Goal: Use online tool/utility: Use online tool/utility

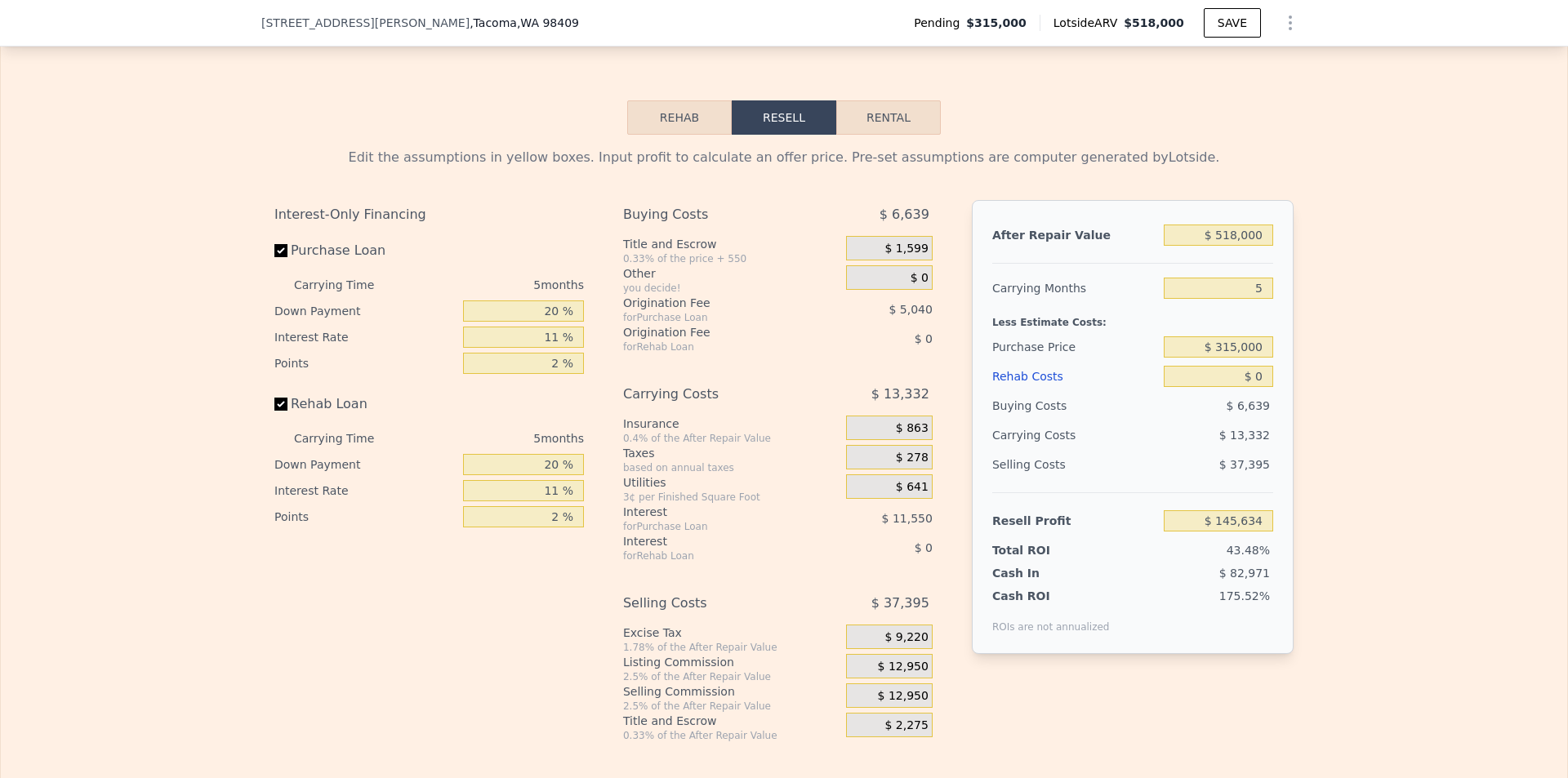
scroll to position [2450, 0]
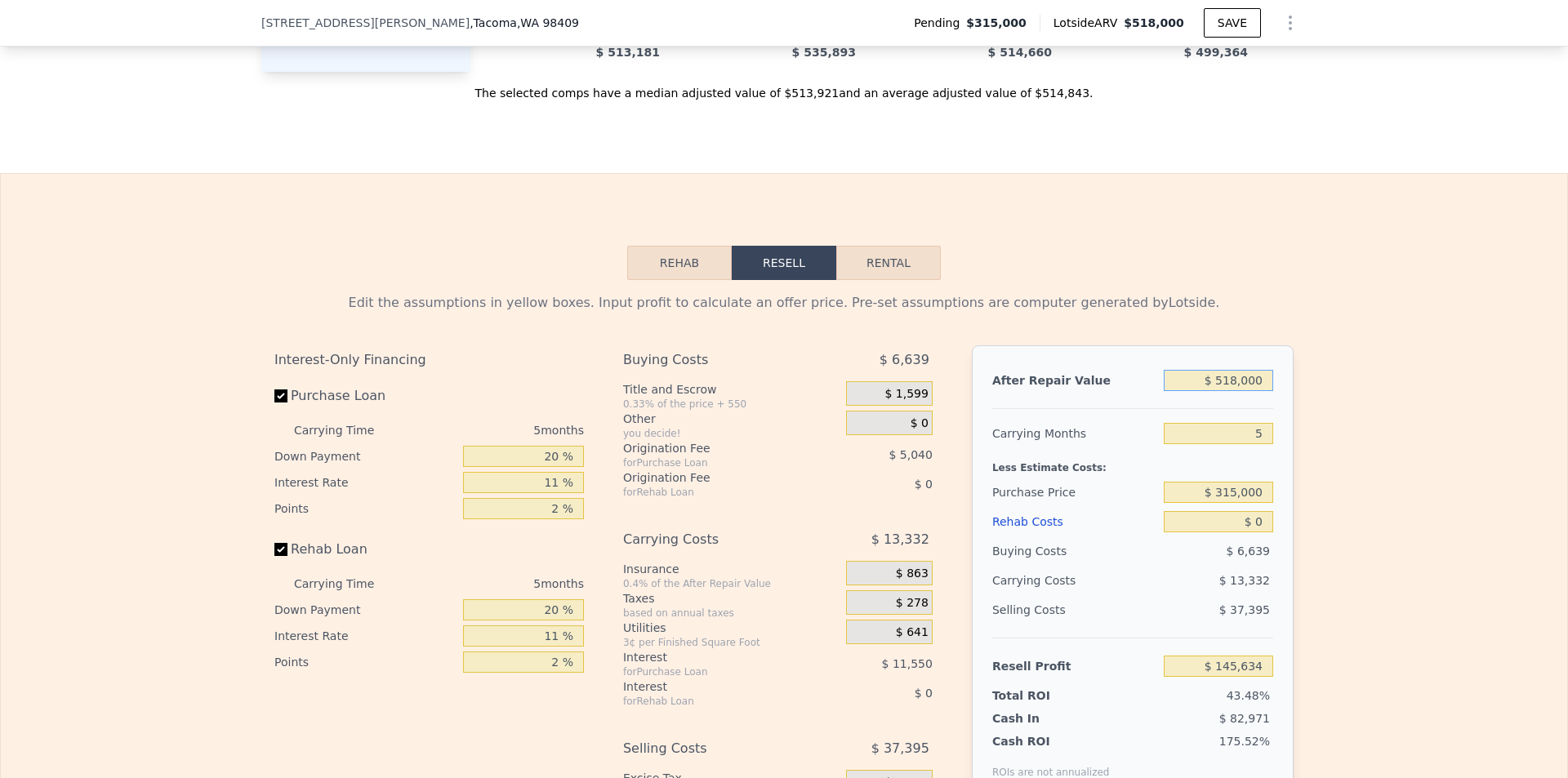
drag, startPoint x: 1219, startPoint y: 401, endPoint x: 1240, endPoint y: 401, distance: 21.0
click at [1240, 391] on input "$ 518,000" at bounding box center [1218, 380] width 110 height 21
type input "$ 500,000"
type input "$ 128,944"
type input "$ 500,000"
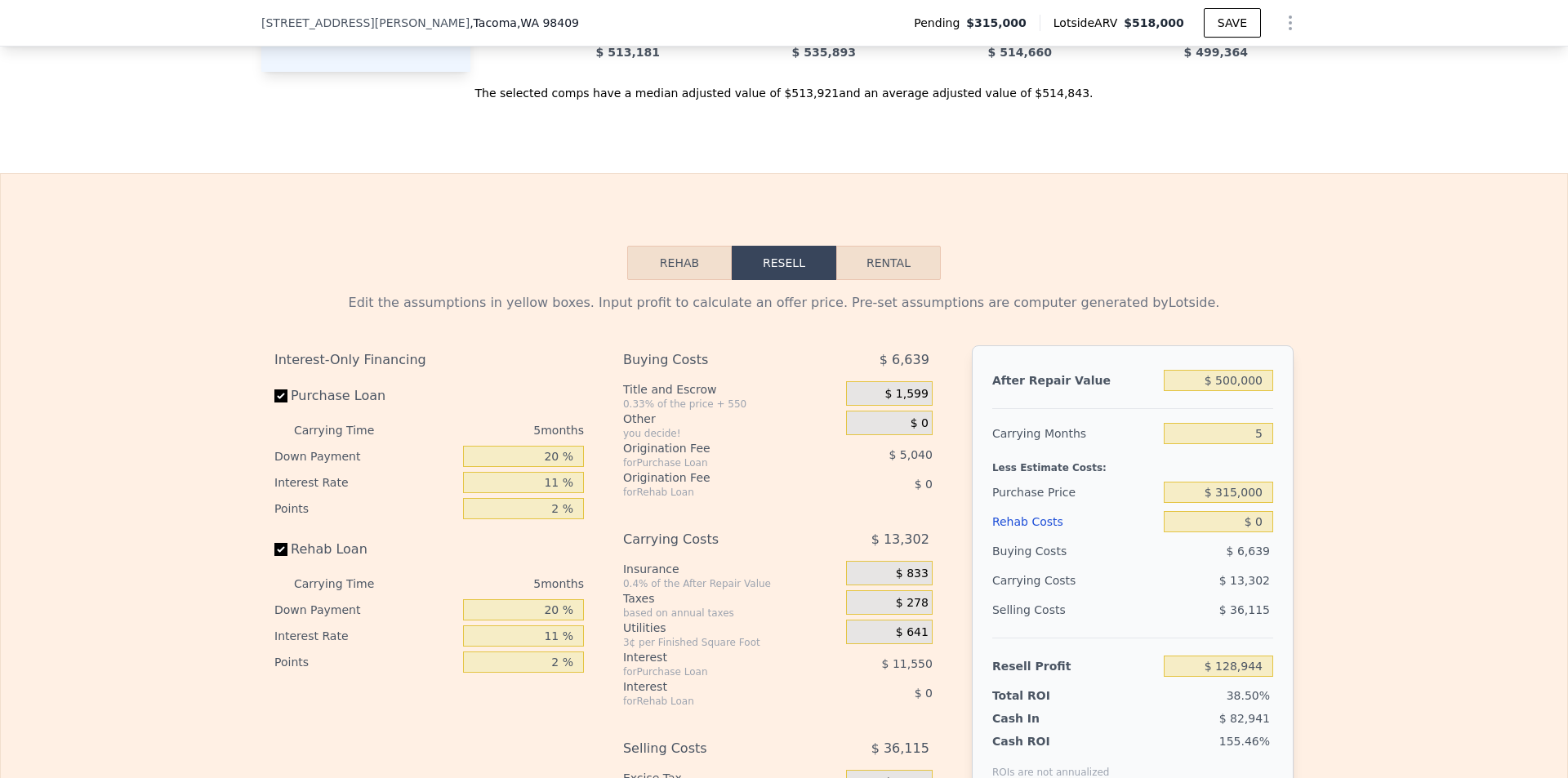
click at [1228, 472] on div "Less Estimate Costs:" at bounding box center [1132, 463] width 281 height 29
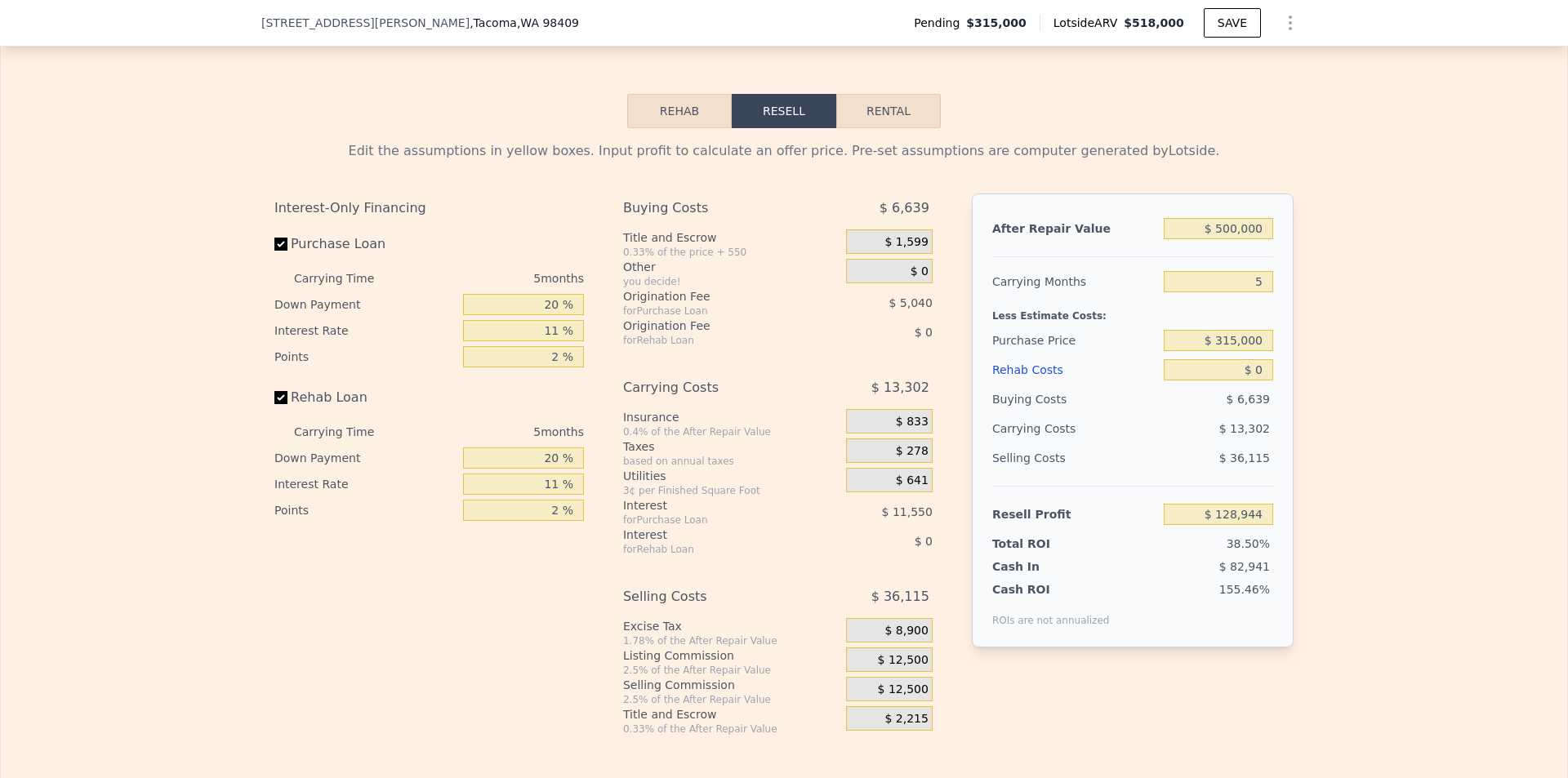
scroll to position [2614, 0]
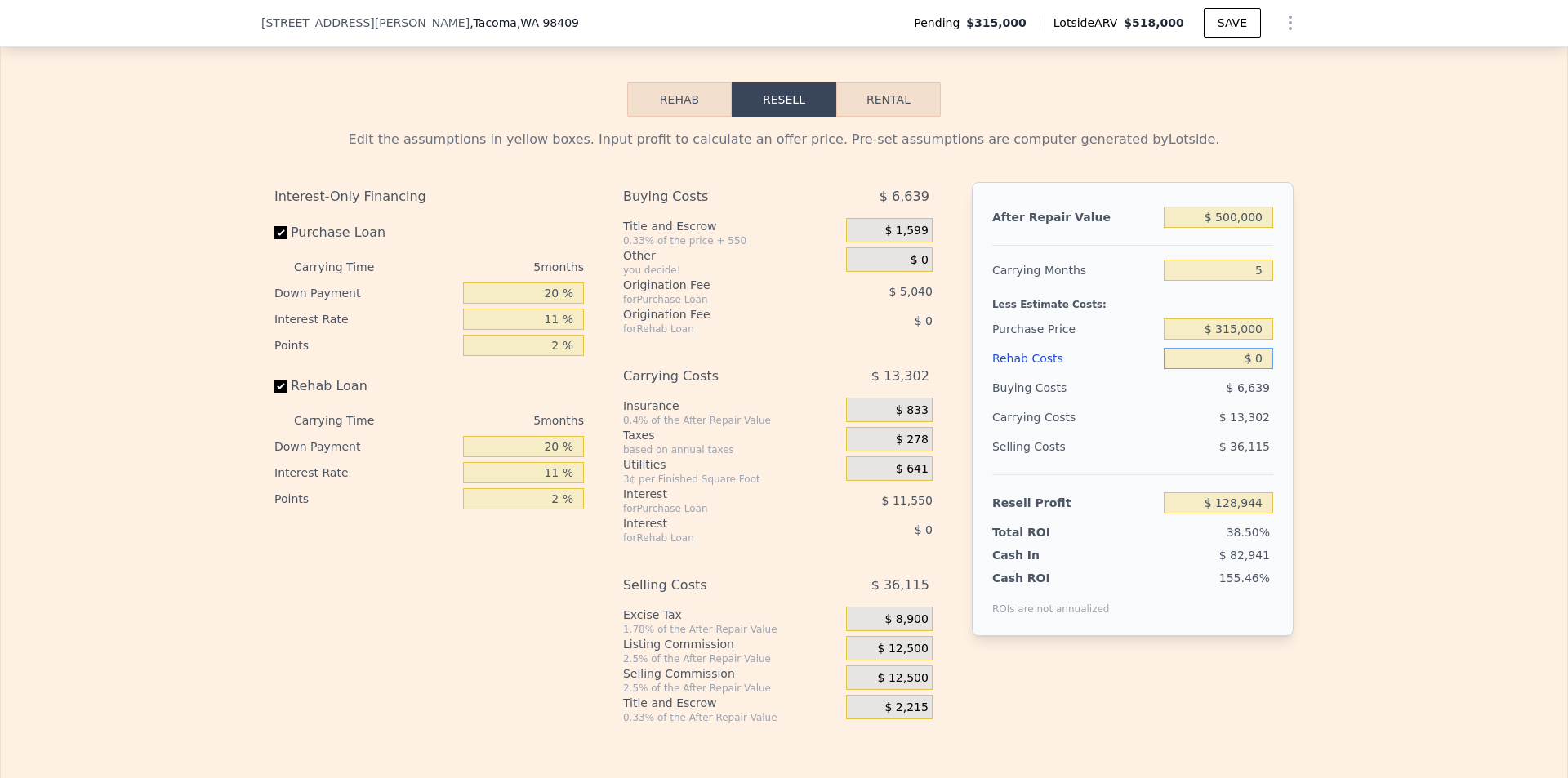
click at [1234, 369] on input "$ 0" at bounding box center [1218, 358] width 110 height 21
type input "$ 10"
type input "$ 128,934"
type input "$ 120"
type input "$ 128,817"
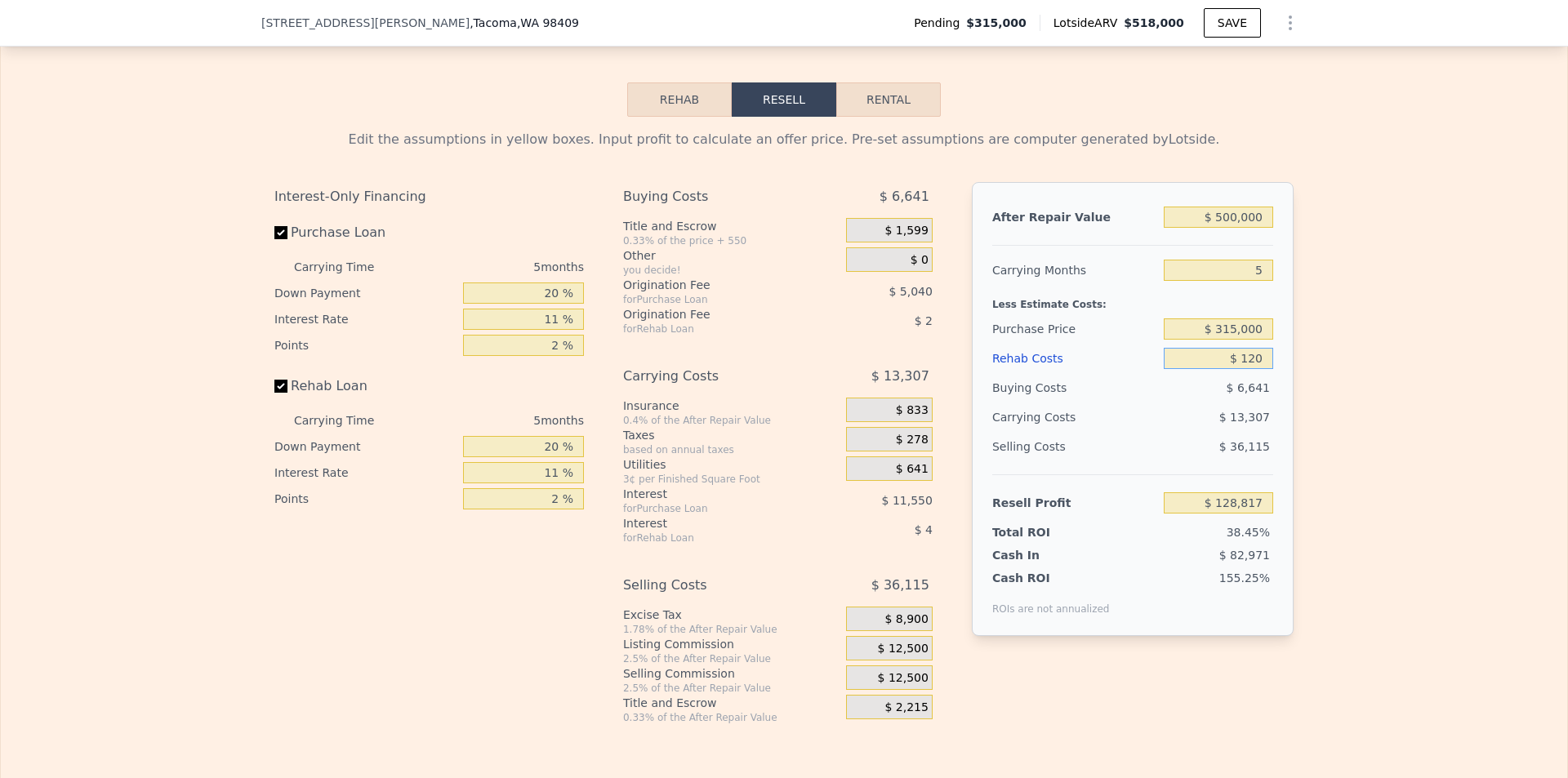
type input "$ 1,200"
type input "$ 127,680"
type input "$ 12,000"
type input "$ 116,312"
type input "$ 120,000"
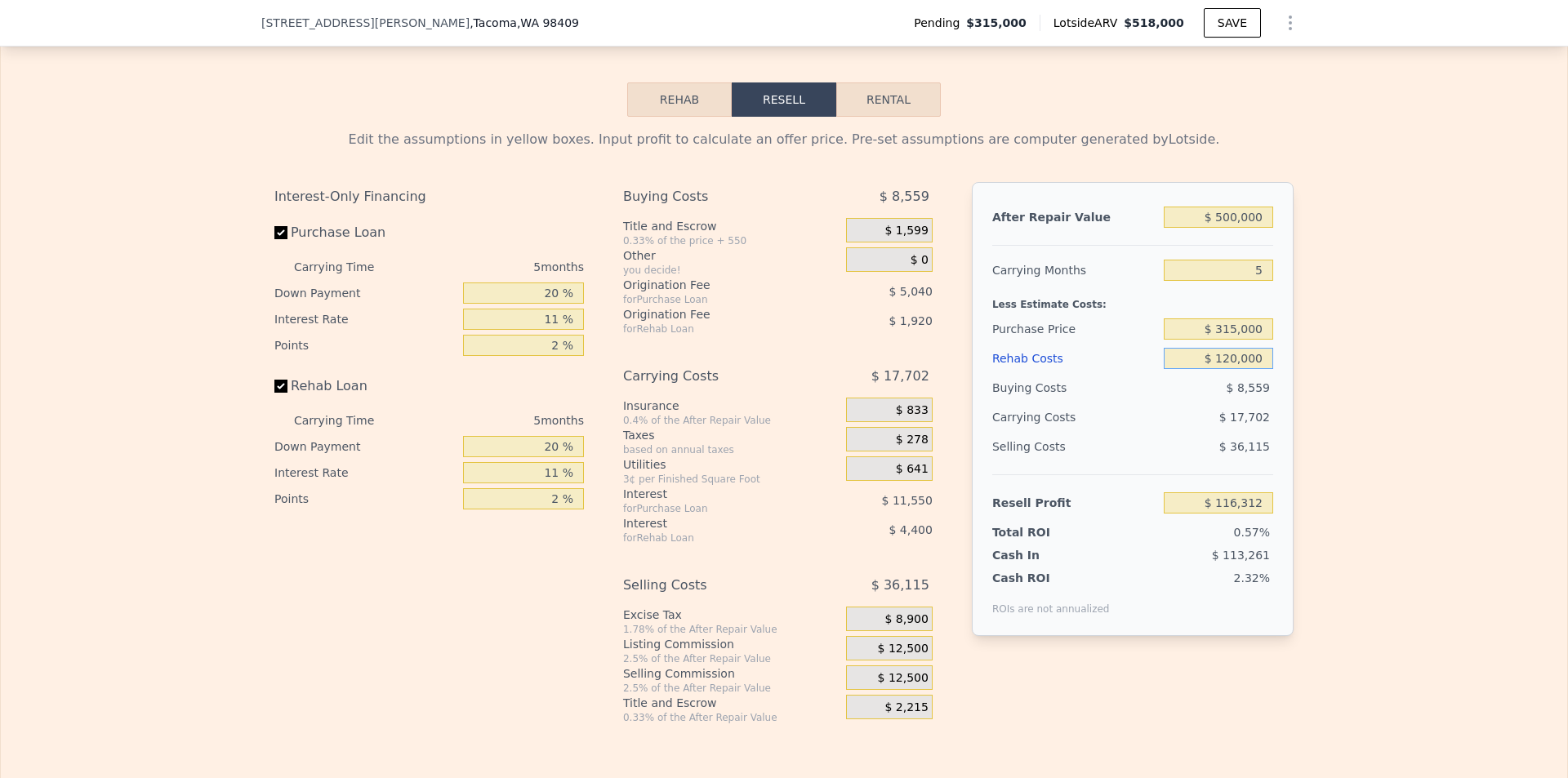
type input "$ 2,624"
type input "$ 120,000"
click at [1334, 430] on div "Edit the assumptions in yellow boxes. Input profit to calculate an offer price.…" at bounding box center [784, 421] width 1566 height 608
